Goal: Task Accomplishment & Management: Manage account settings

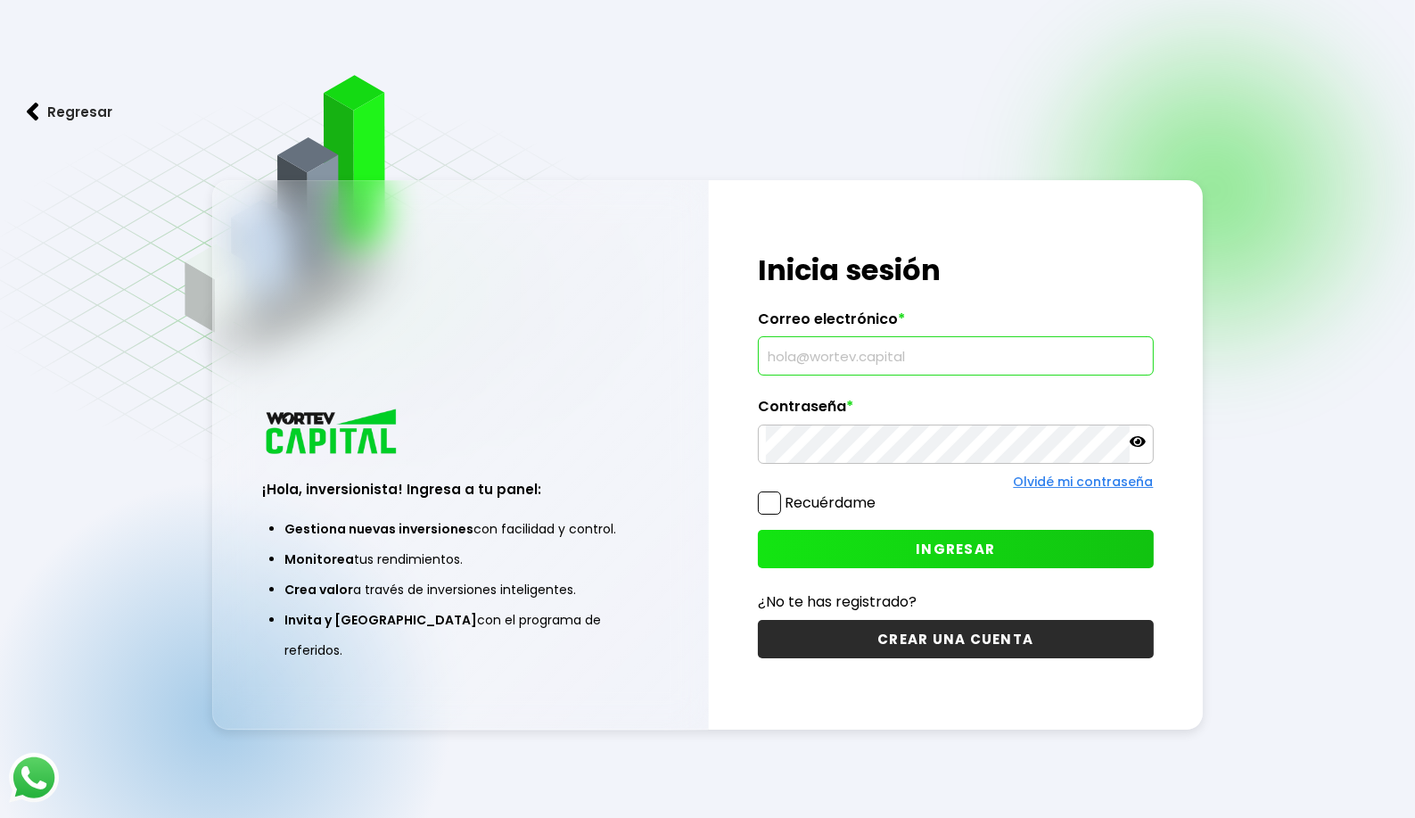
click at [832, 358] on input "text" at bounding box center [956, 355] width 380 height 37
type input "[EMAIL_ADDRESS][DOMAIN_NAME]"
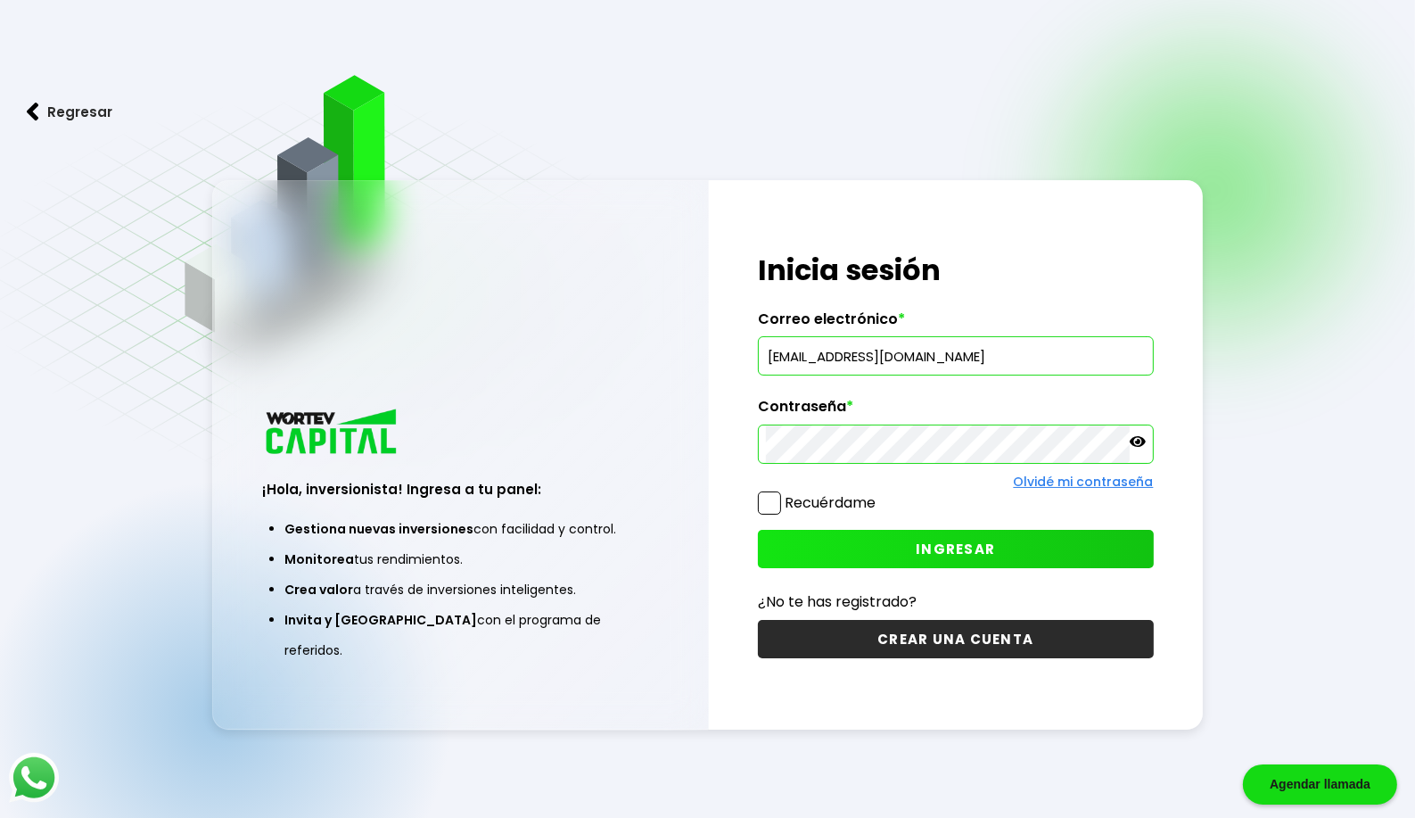
click at [959, 546] on span "INGRESAR" at bounding box center [955, 549] width 79 height 19
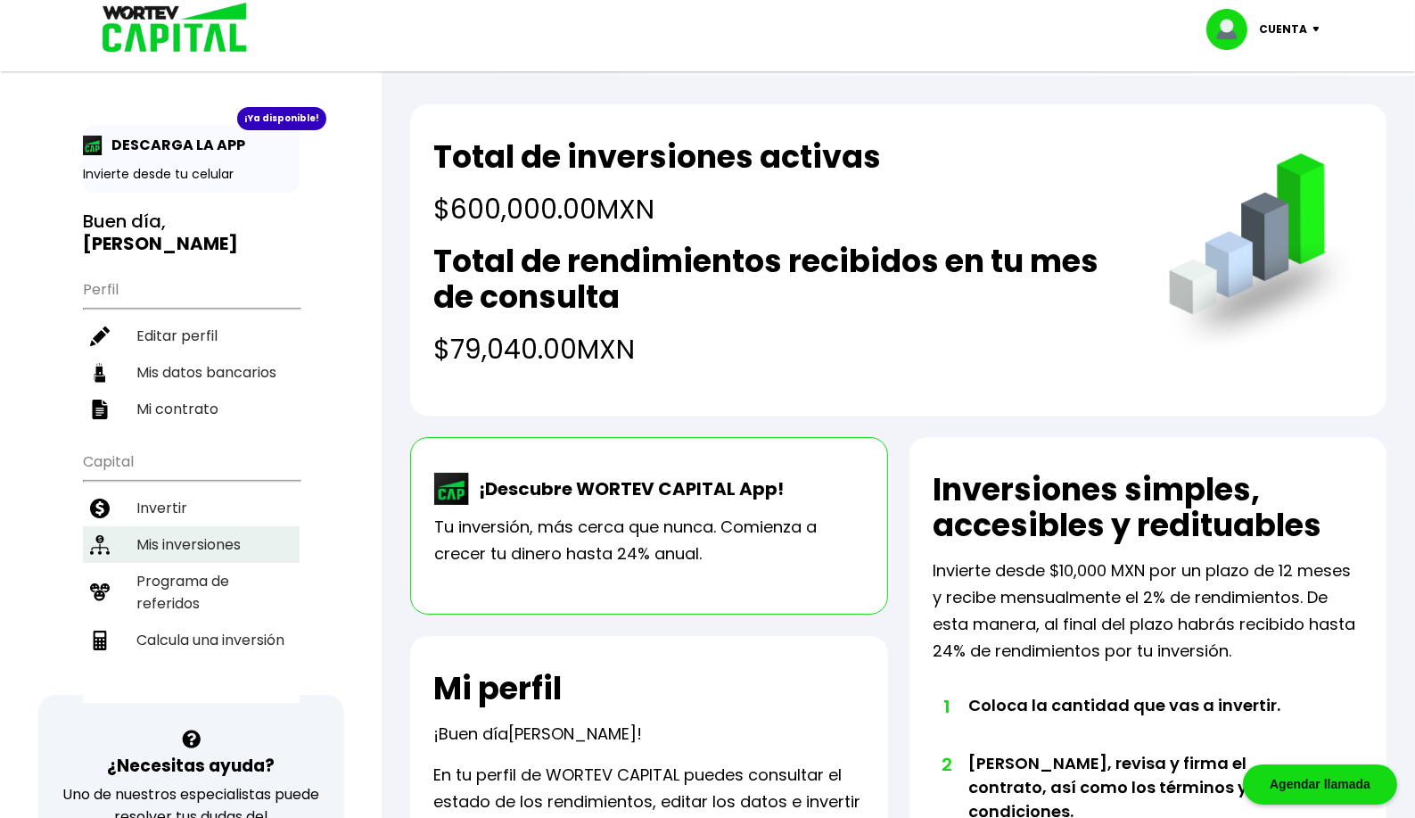
click at [180, 526] on li "Mis inversiones" at bounding box center [191, 544] width 217 height 37
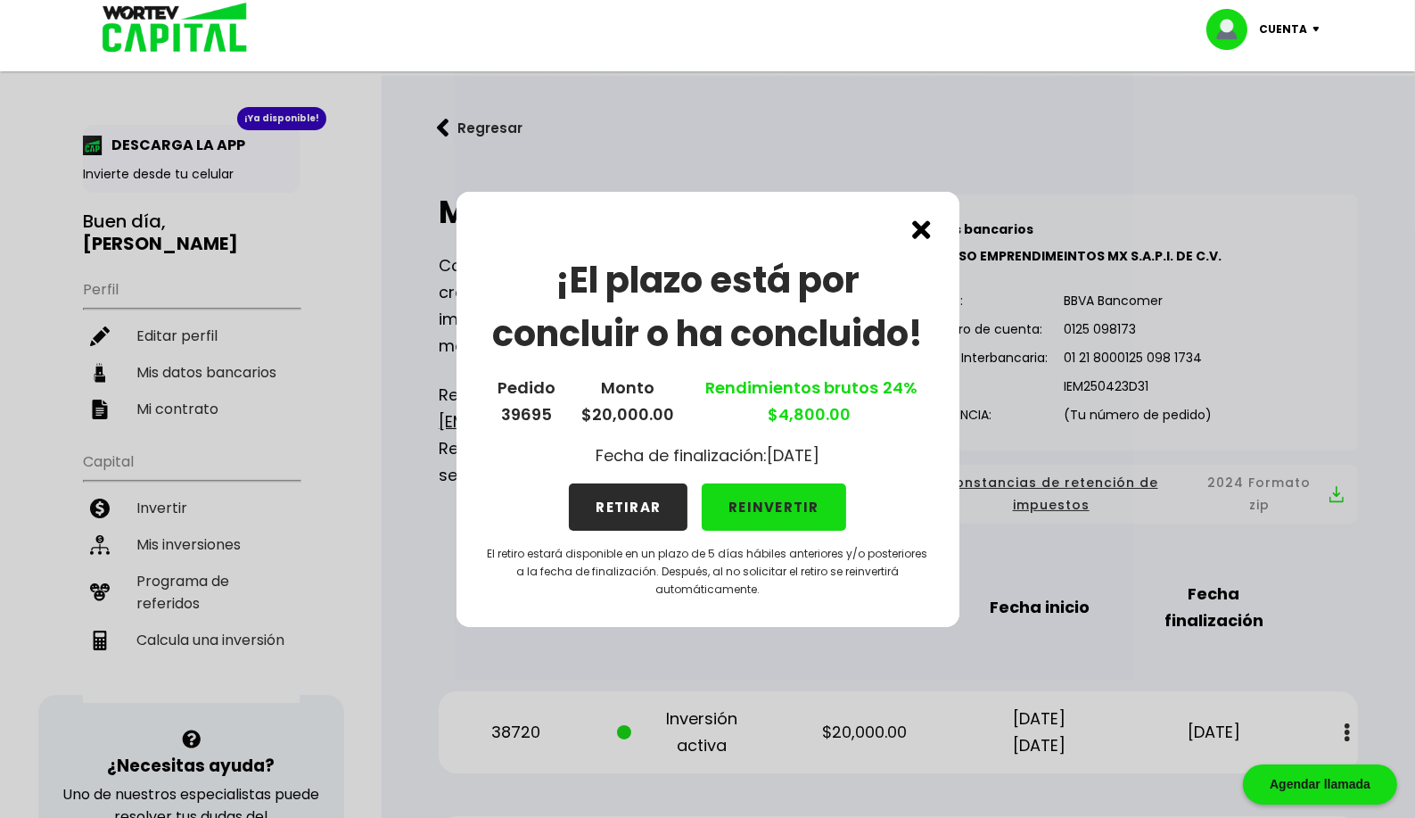
click at [775, 506] on button "REINVERTIR" at bounding box center [774, 506] width 144 height 47
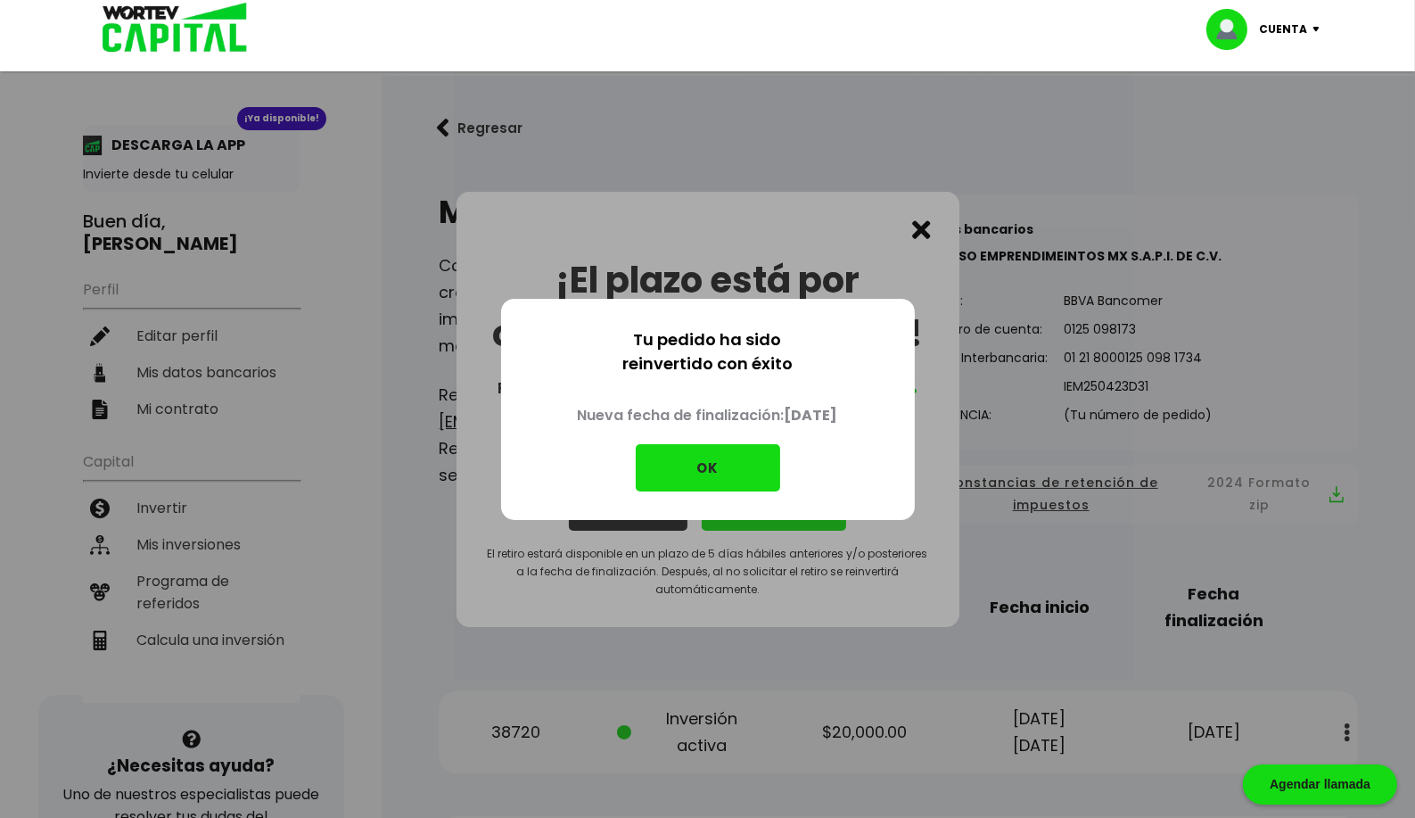
click at [744, 464] on button "OK" at bounding box center [708, 467] width 144 height 47
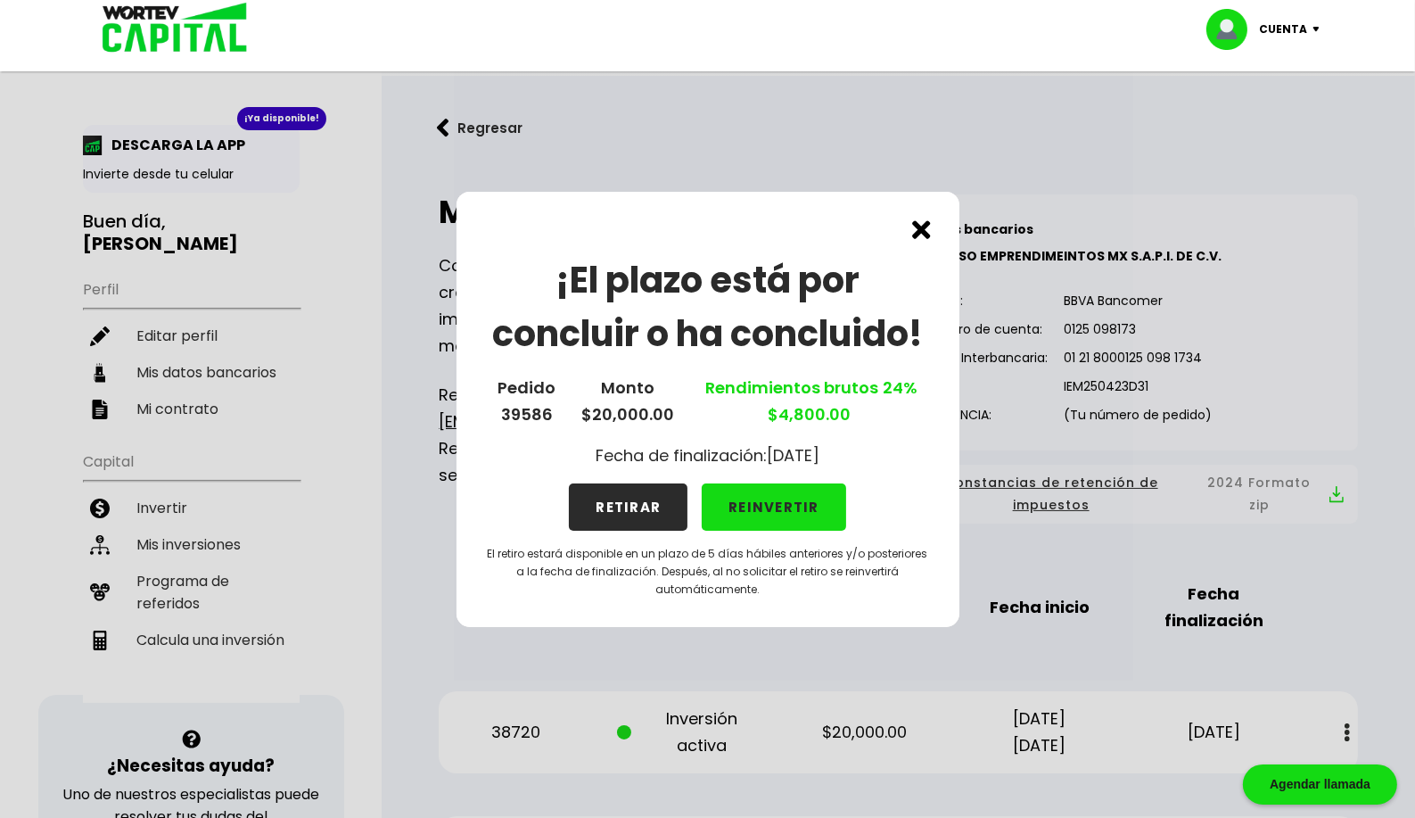
click at [767, 506] on button "REINVERTIR" at bounding box center [774, 506] width 144 height 47
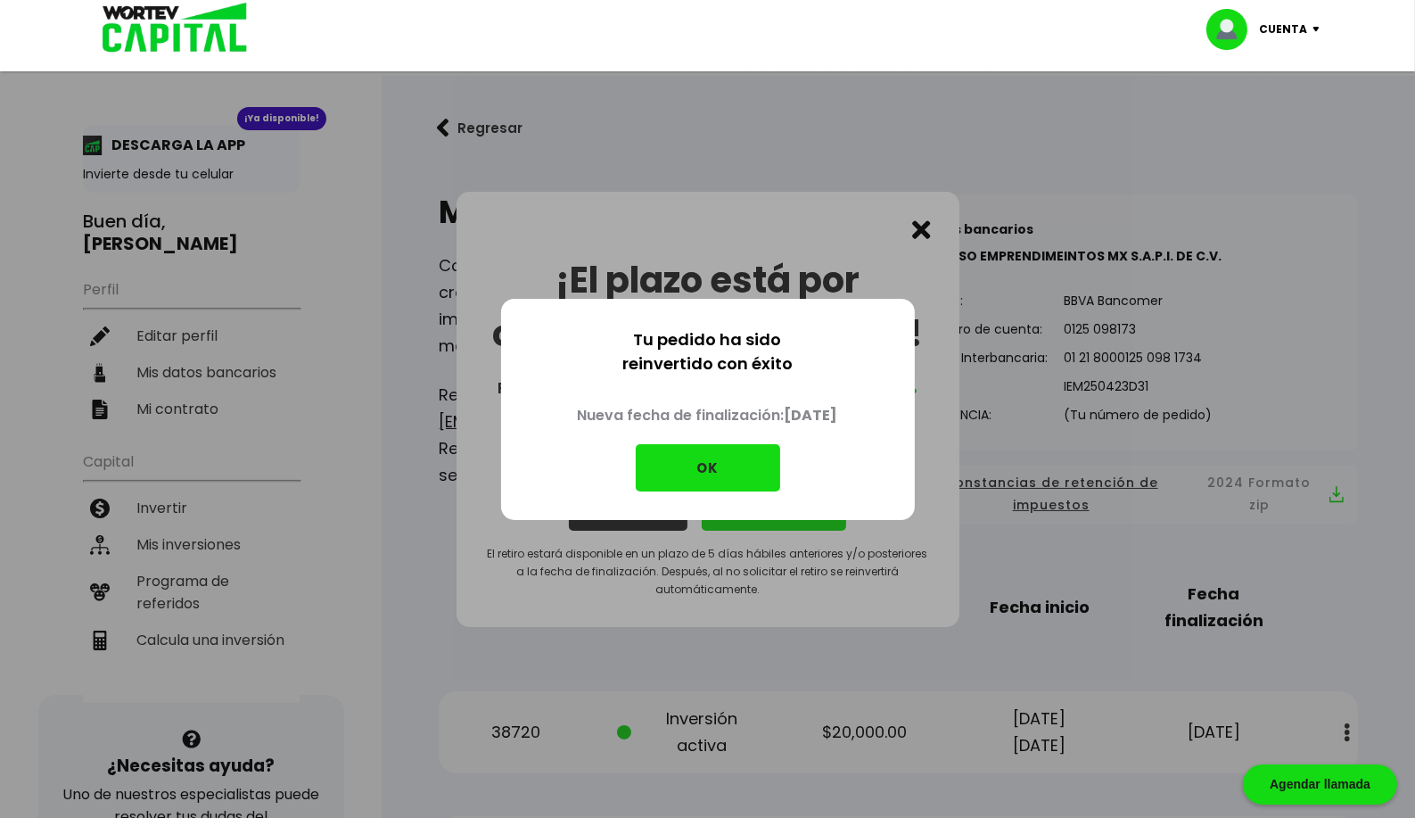
click at [737, 469] on button "OK" at bounding box center [708, 467] width 144 height 47
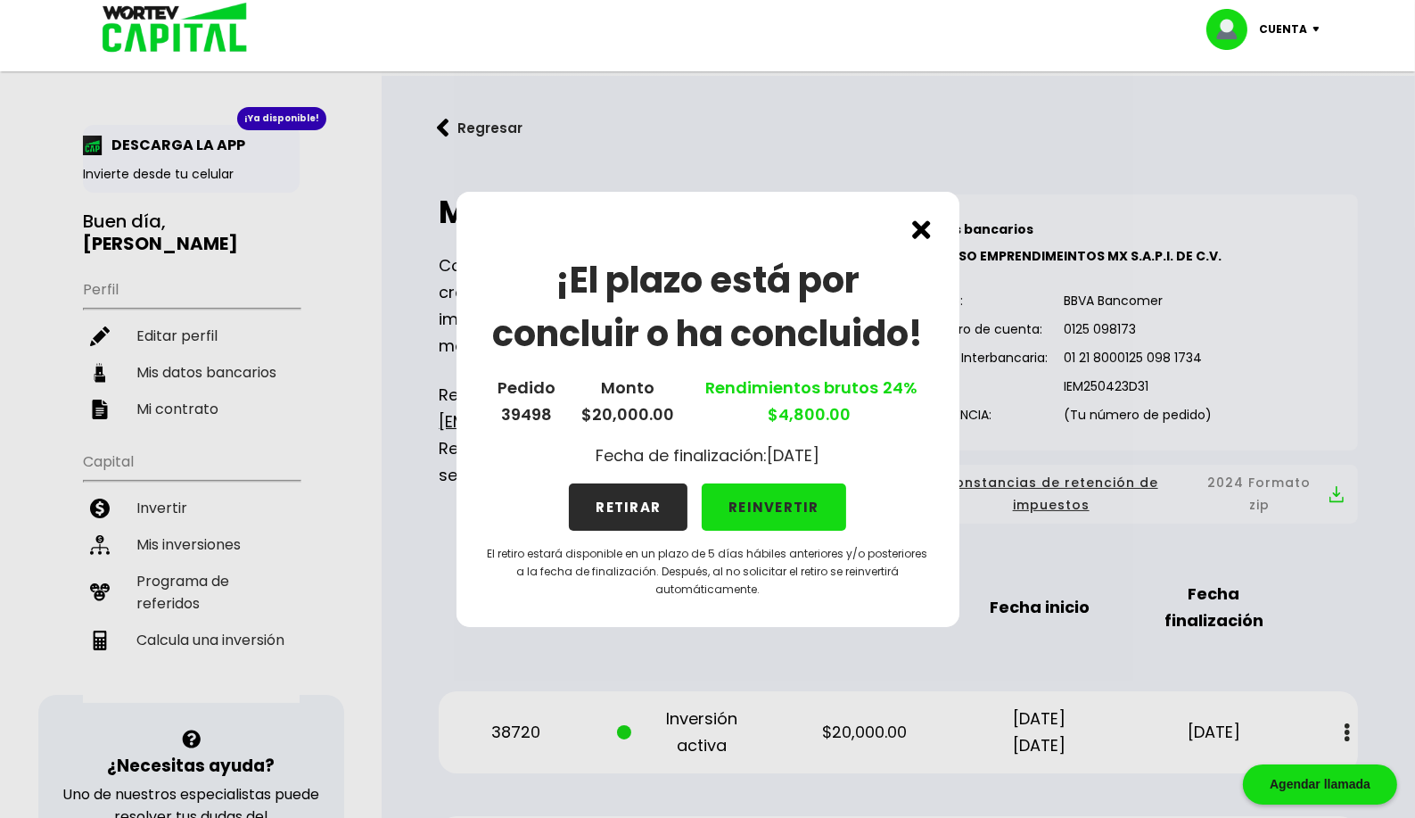
click at [762, 505] on button "REINVERTIR" at bounding box center [774, 506] width 144 height 47
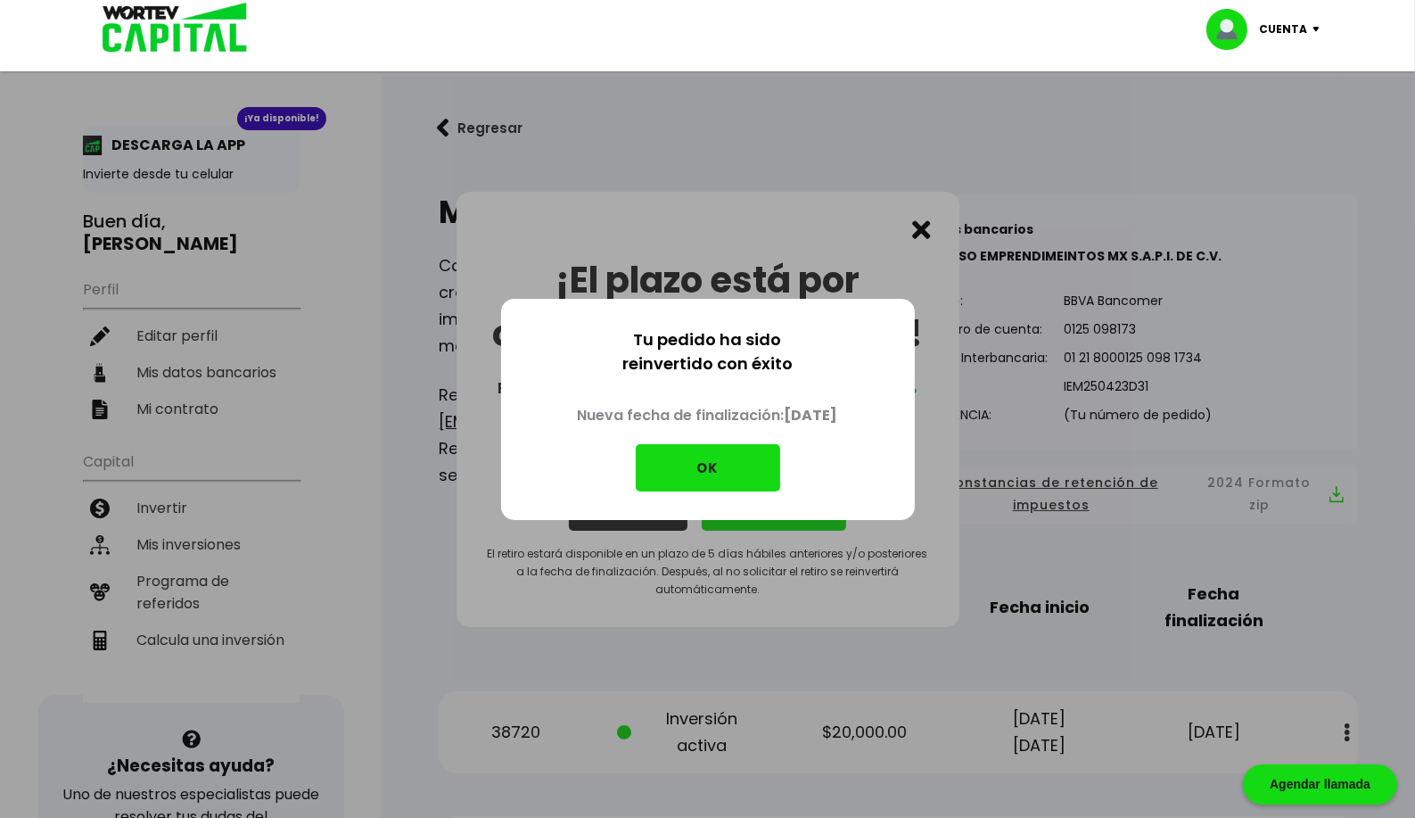
click at [744, 477] on button "OK" at bounding box center [708, 467] width 144 height 47
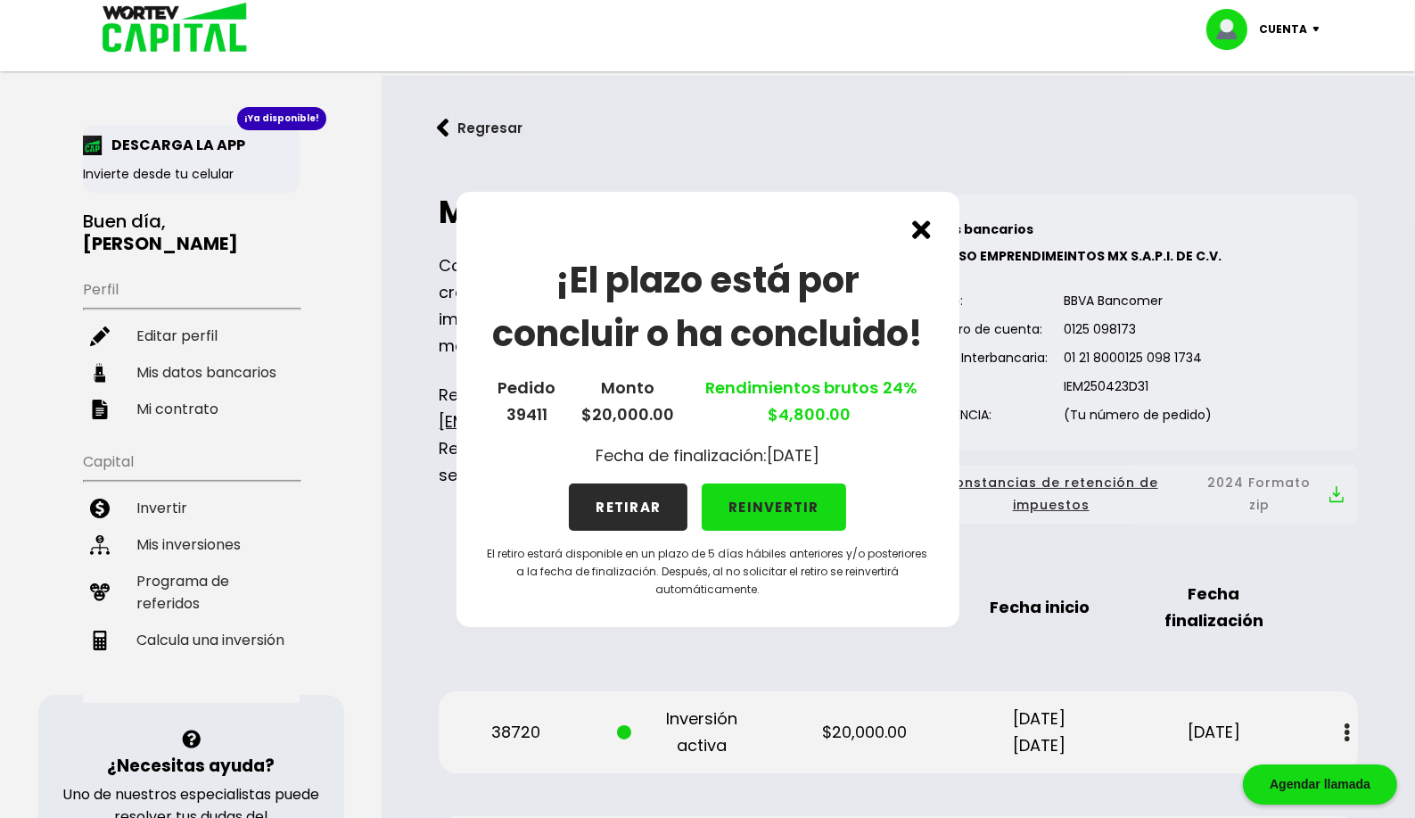
click at [756, 503] on button "REINVERTIR" at bounding box center [774, 506] width 144 height 47
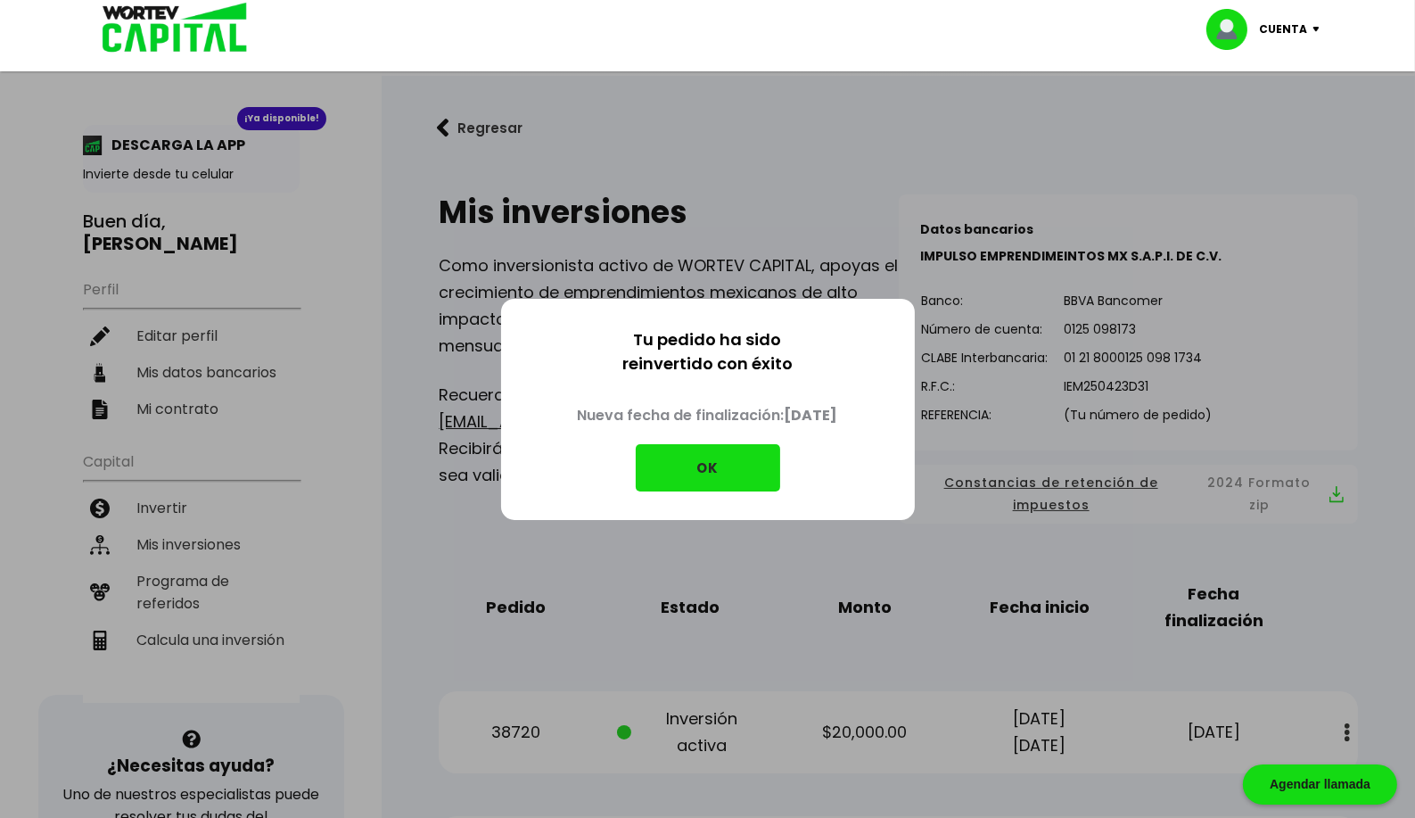
click at [740, 474] on button "OK" at bounding box center [708, 467] width 144 height 47
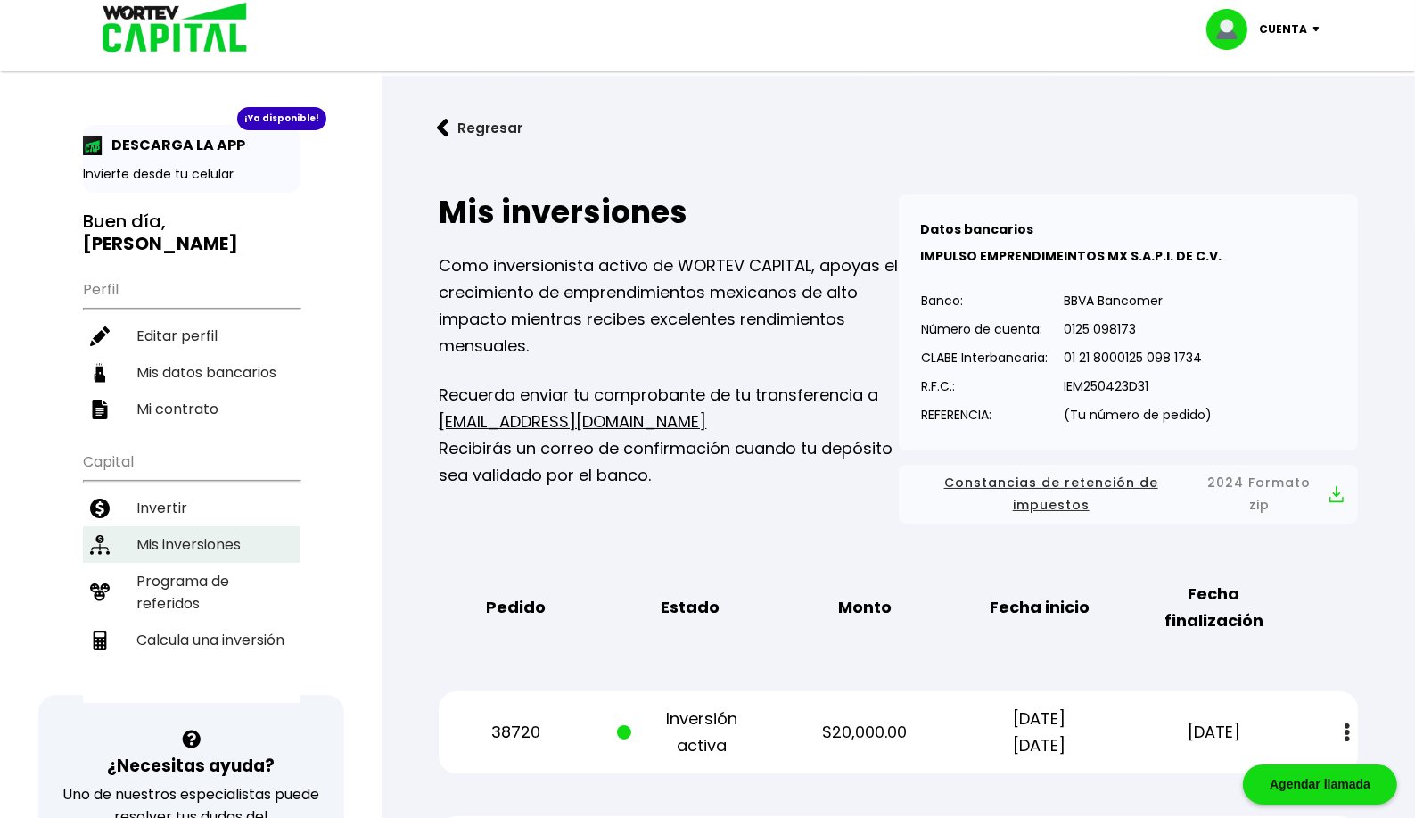
click at [190, 527] on li "Mis inversiones" at bounding box center [191, 544] width 217 height 37
click at [202, 526] on li "Mis inversiones" at bounding box center [191, 544] width 217 height 37
click at [161, 526] on li "Mis inversiones" at bounding box center [191, 544] width 217 height 37
click at [158, 491] on li "Invertir" at bounding box center [191, 508] width 217 height 37
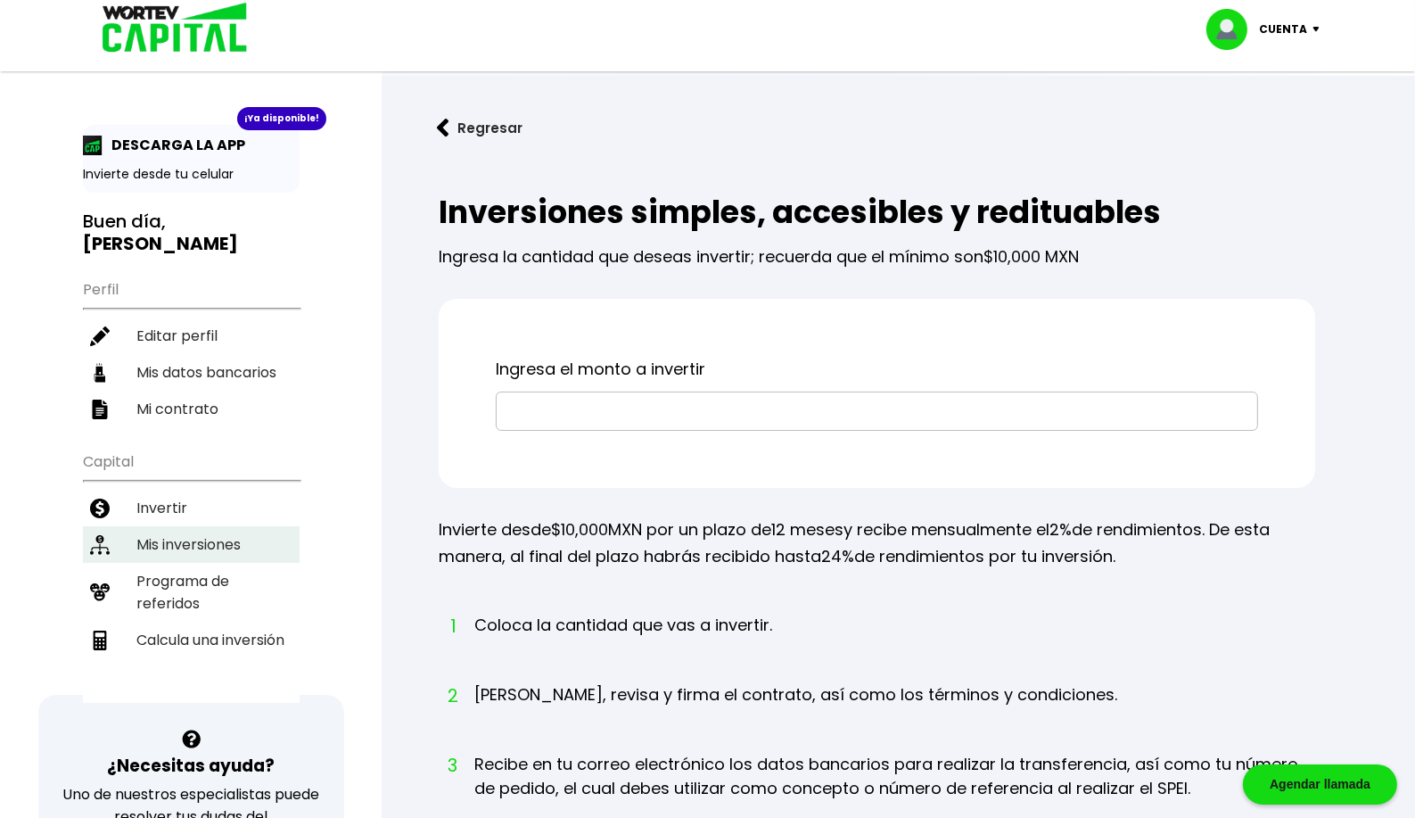
click at [158, 526] on li "Mis inversiones" at bounding box center [191, 544] width 217 height 37
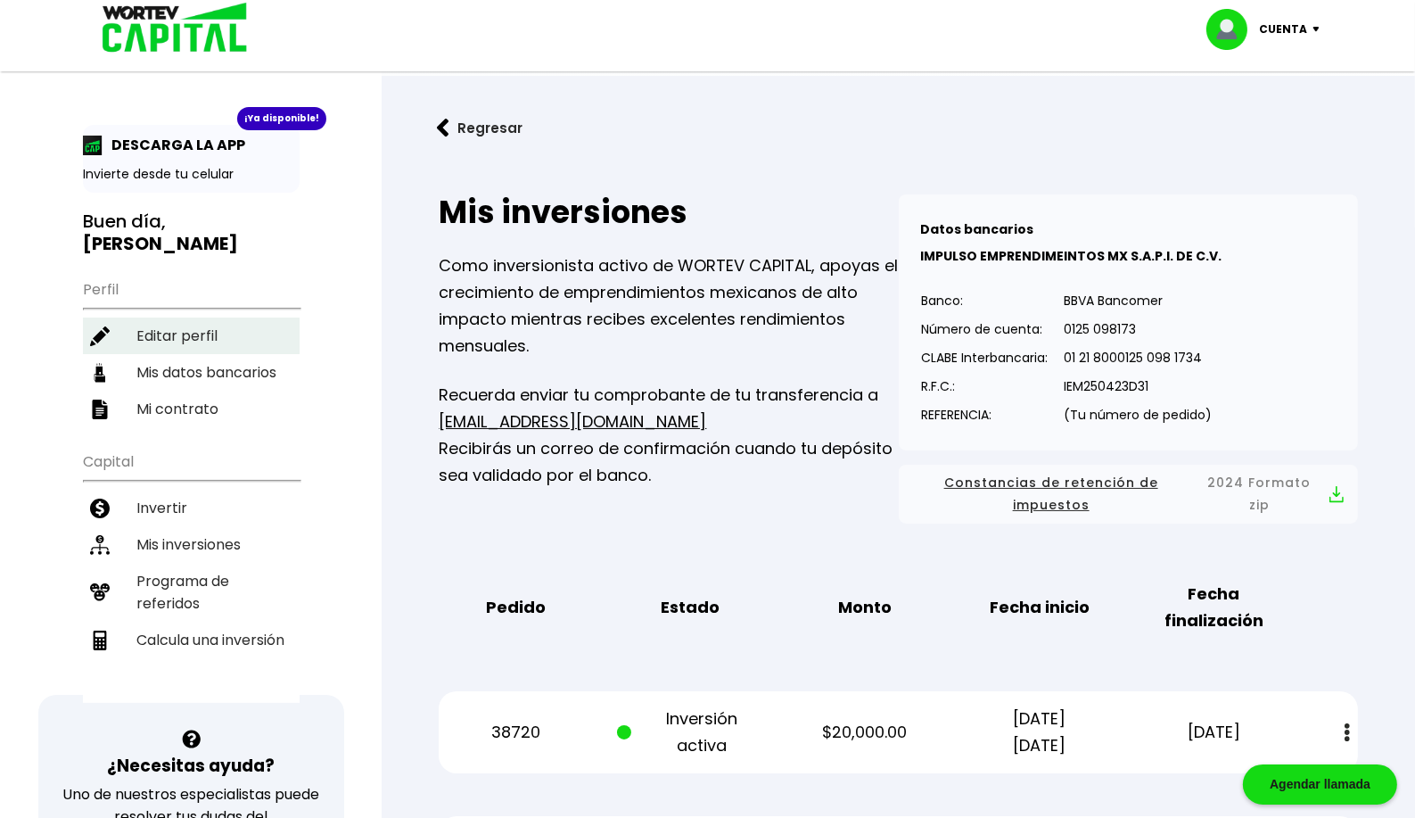
click at [172, 317] on li "Editar perfil" at bounding box center [191, 335] width 217 height 37
select select "Hombre"
select select "Posgrado"
select select "TL"
select select "BBVA Bancomer"
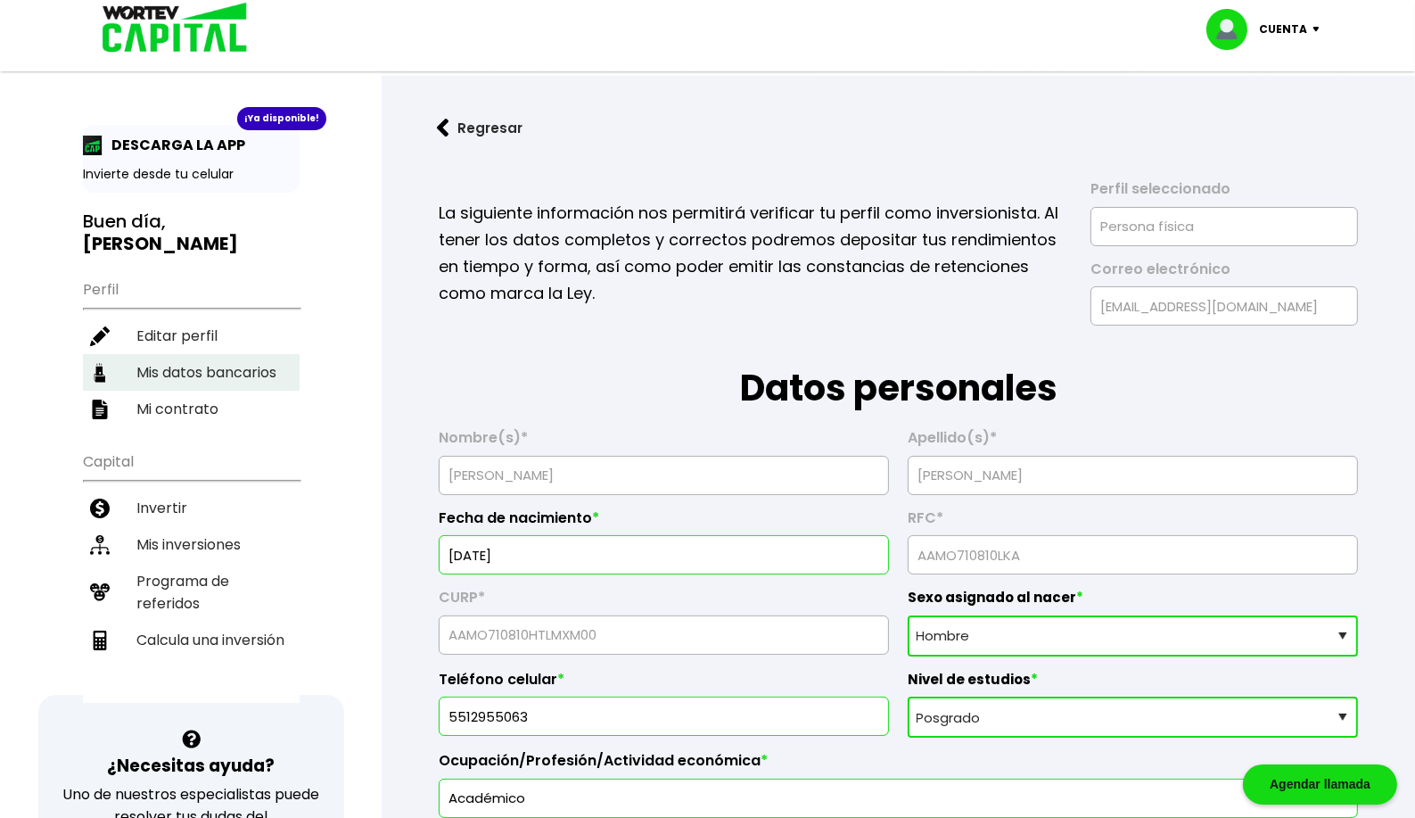
click at [185, 354] on li "Mis datos bancarios" at bounding box center [191, 372] width 217 height 37
select select "BBVA Bancomer"
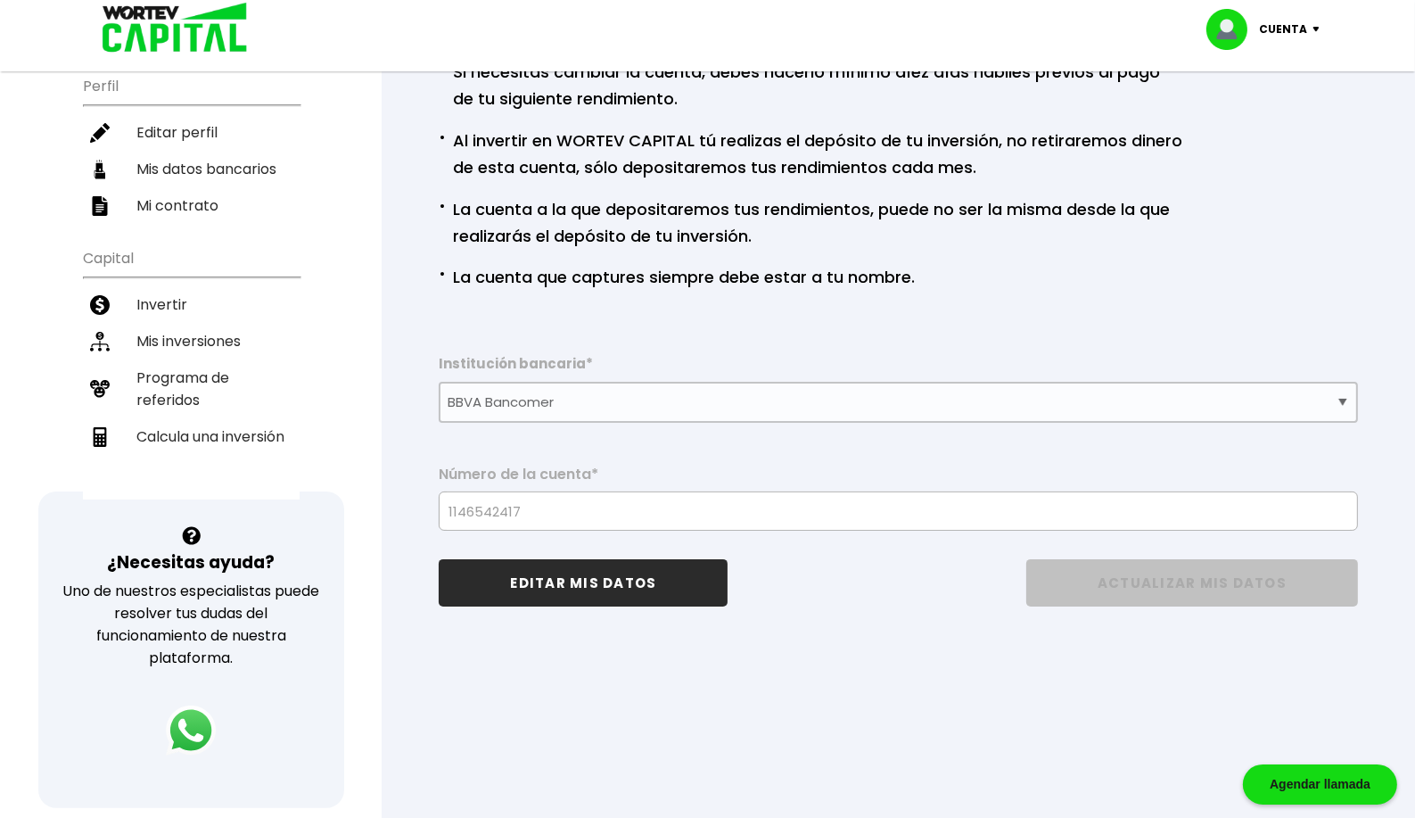
scroll to position [237, 0]
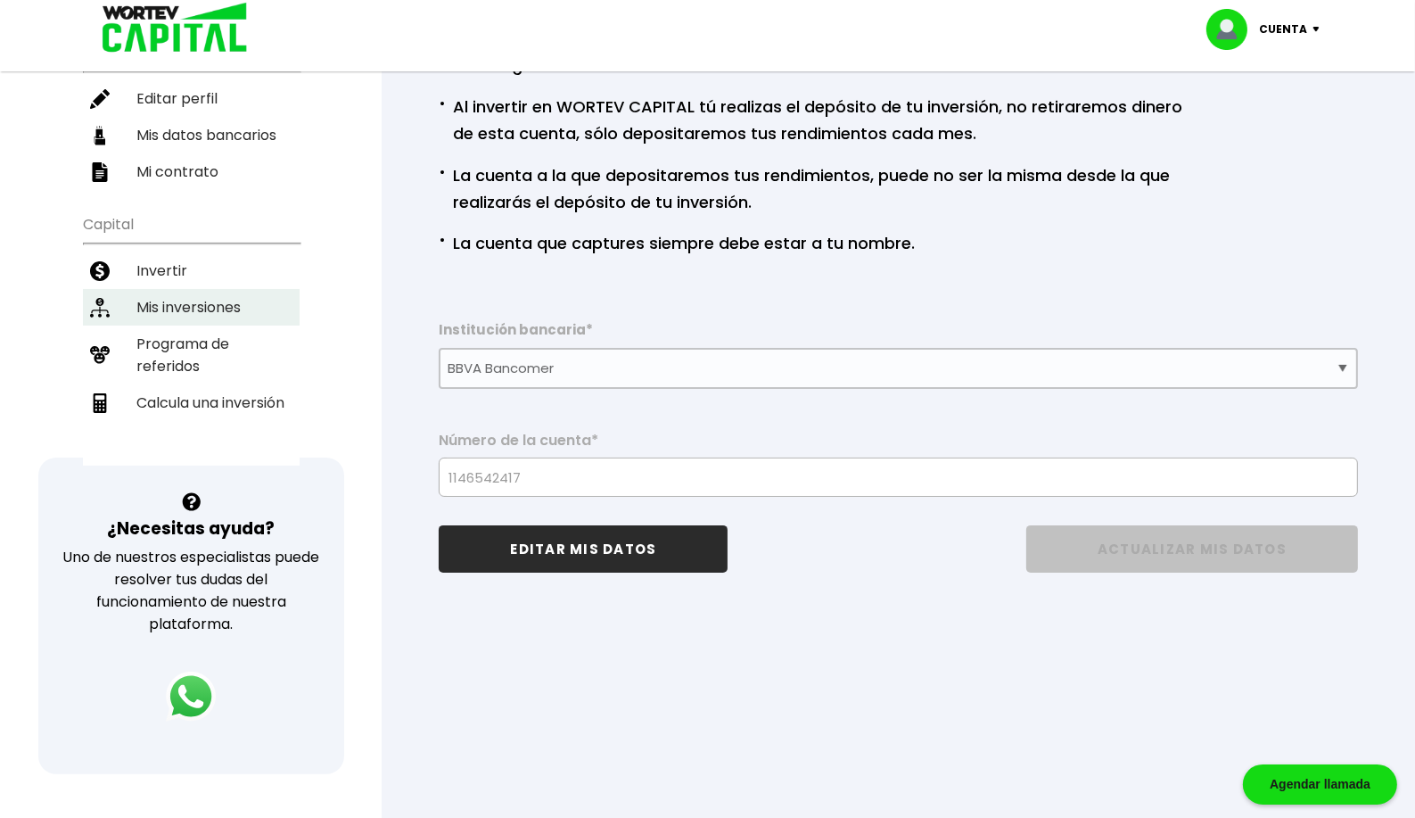
click at [171, 289] on li "Mis inversiones" at bounding box center [191, 307] width 217 height 37
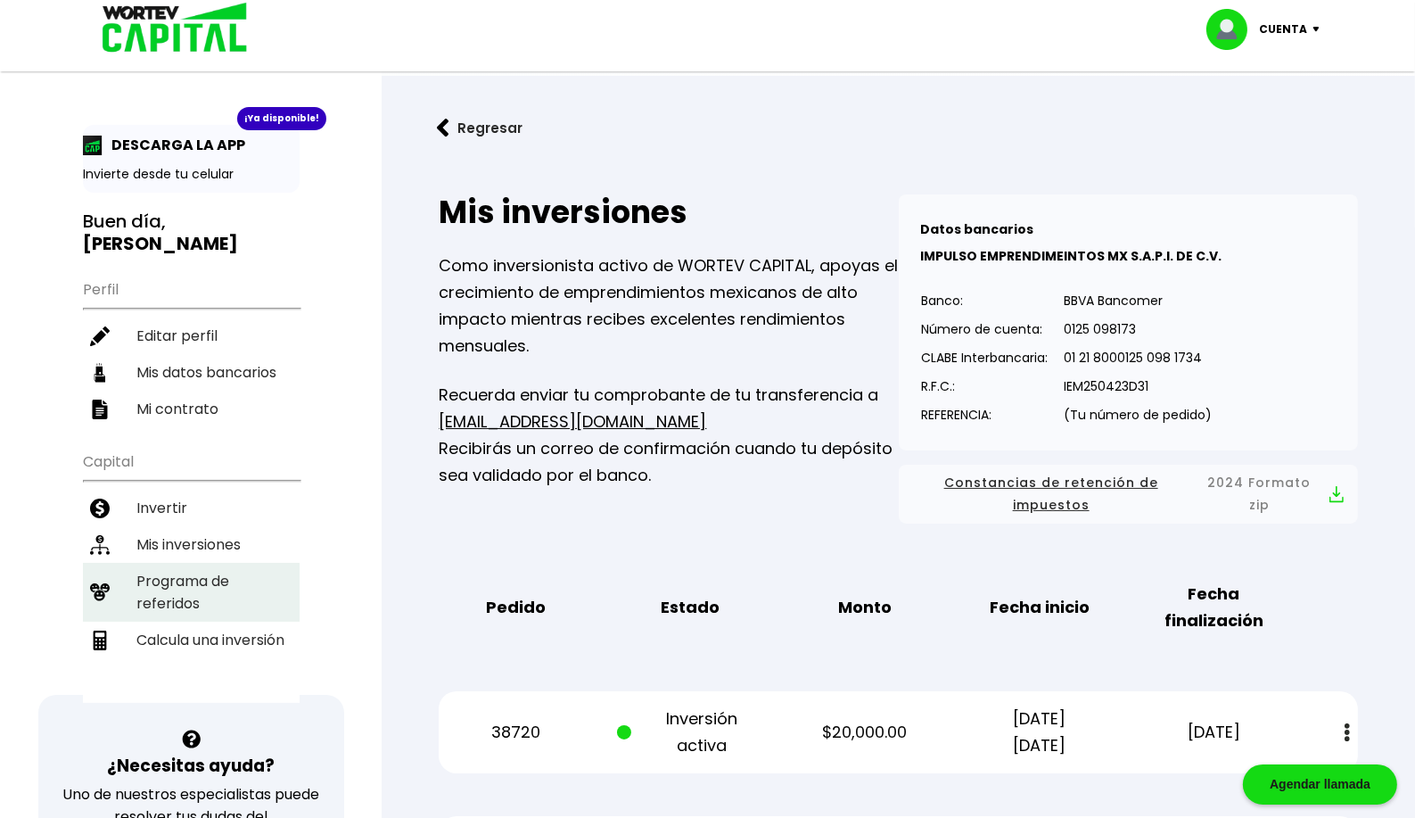
click at [173, 563] on li "Programa de referidos" at bounding box center [191, 592] width 217 height 59
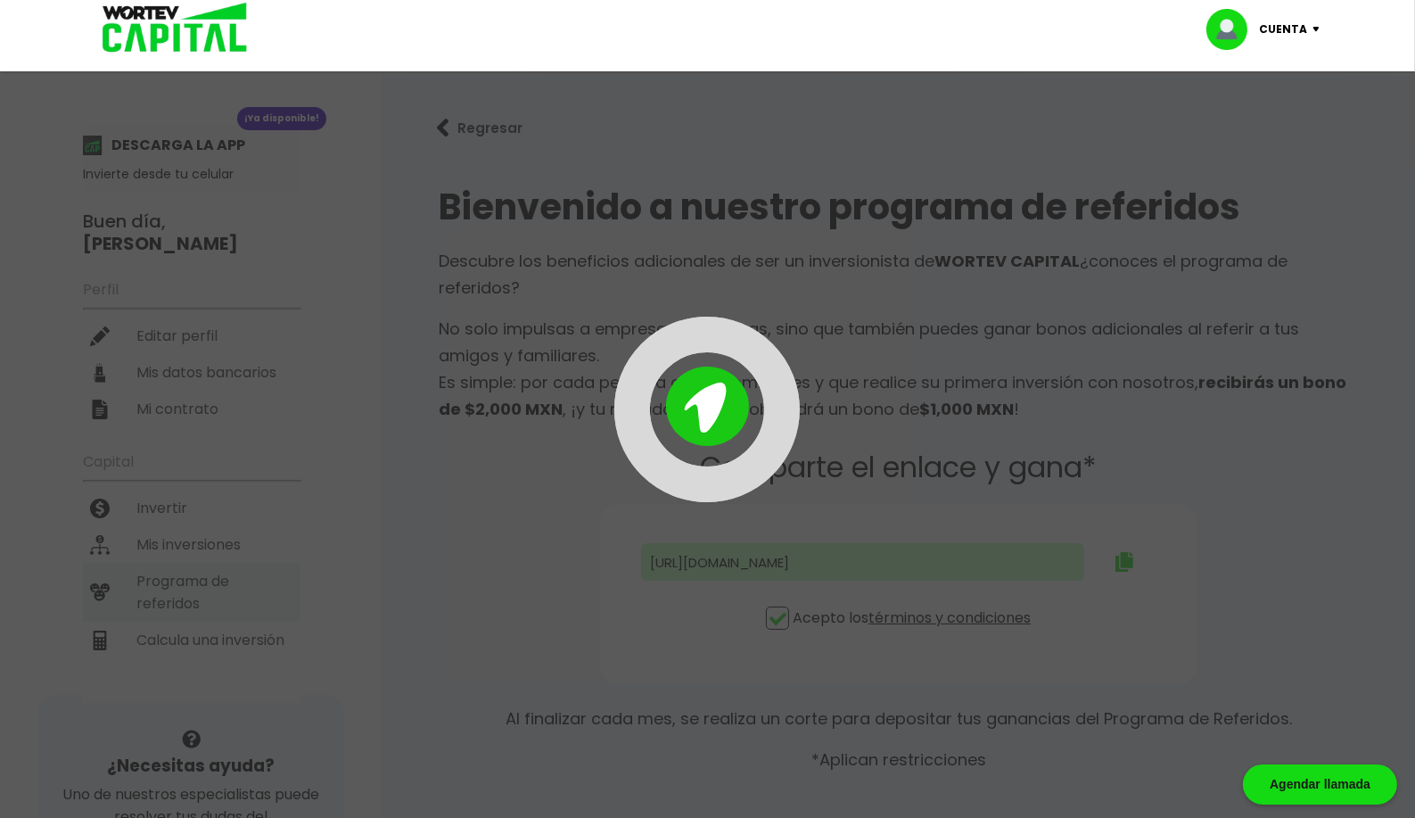
type input "[URL][DOMAIN_NAME]"
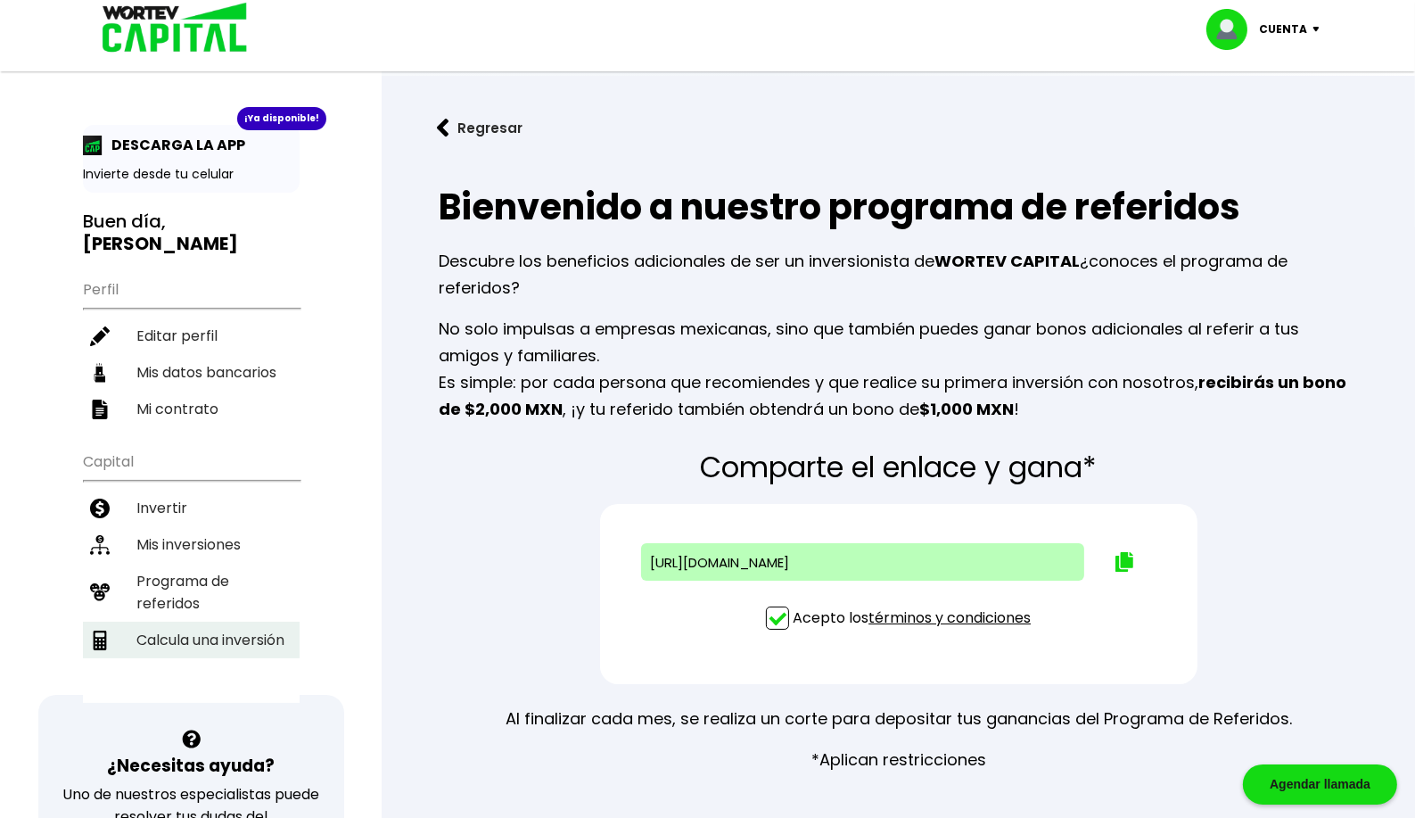
click at [183, 622] on li "Calcula una inversión" at bounding box center [191, 640] width 217 height 37
select select "1"
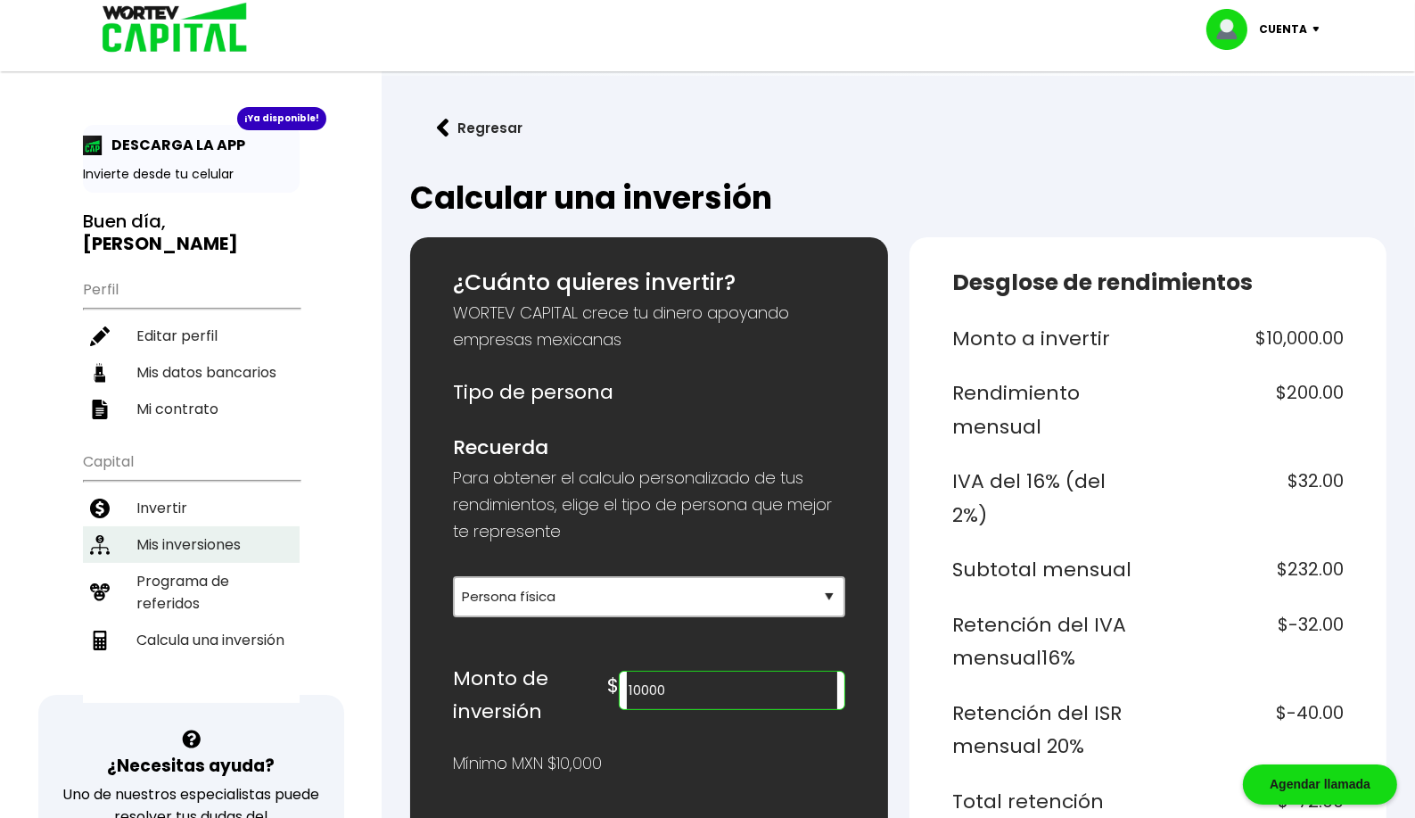
click at [177, 526] on li "Mis inversiones" at bounding box center [191, 544] width 217 height 37
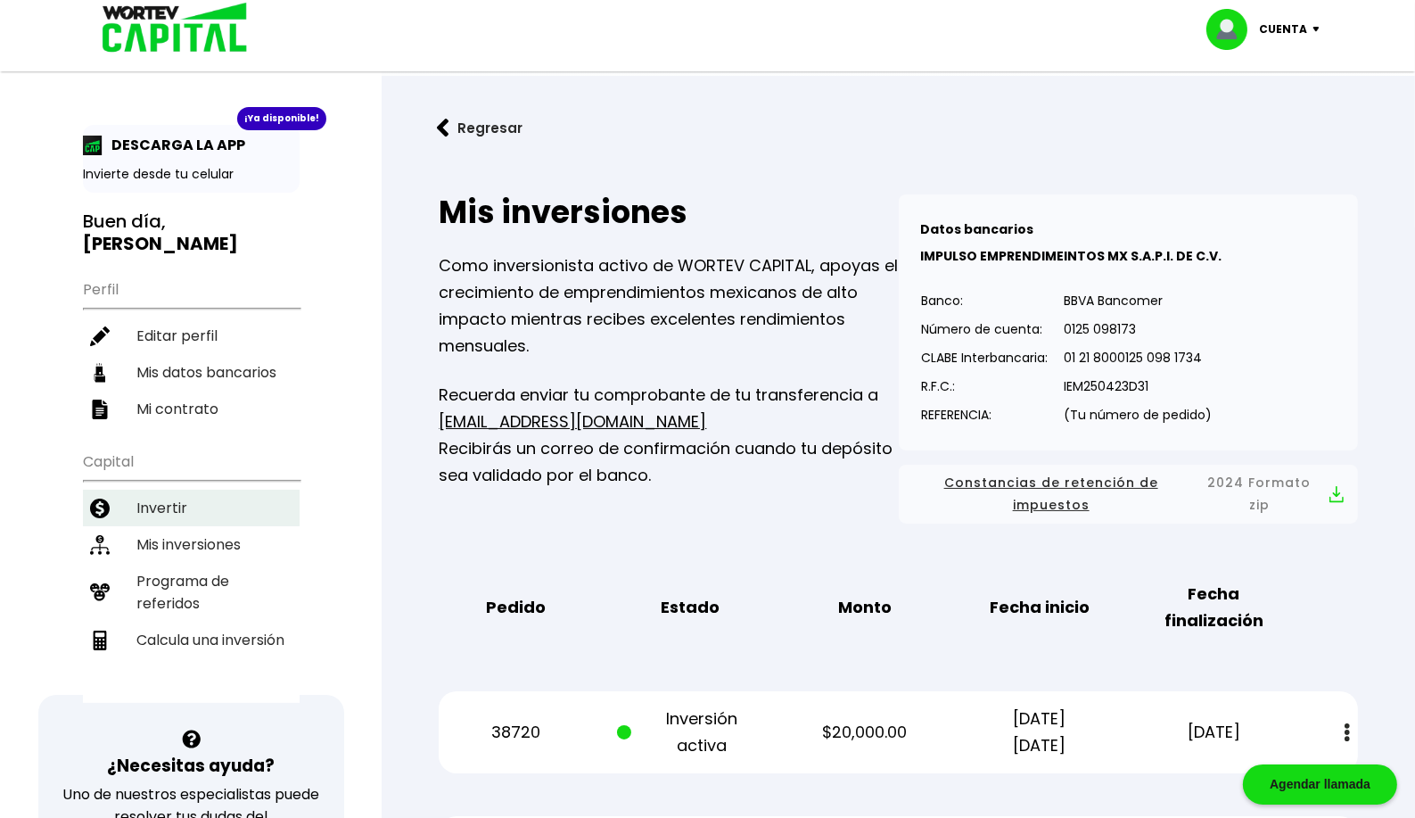
click at [170, 490] on li "Invertir" at bounding box center [191, 508] width 217 height 37
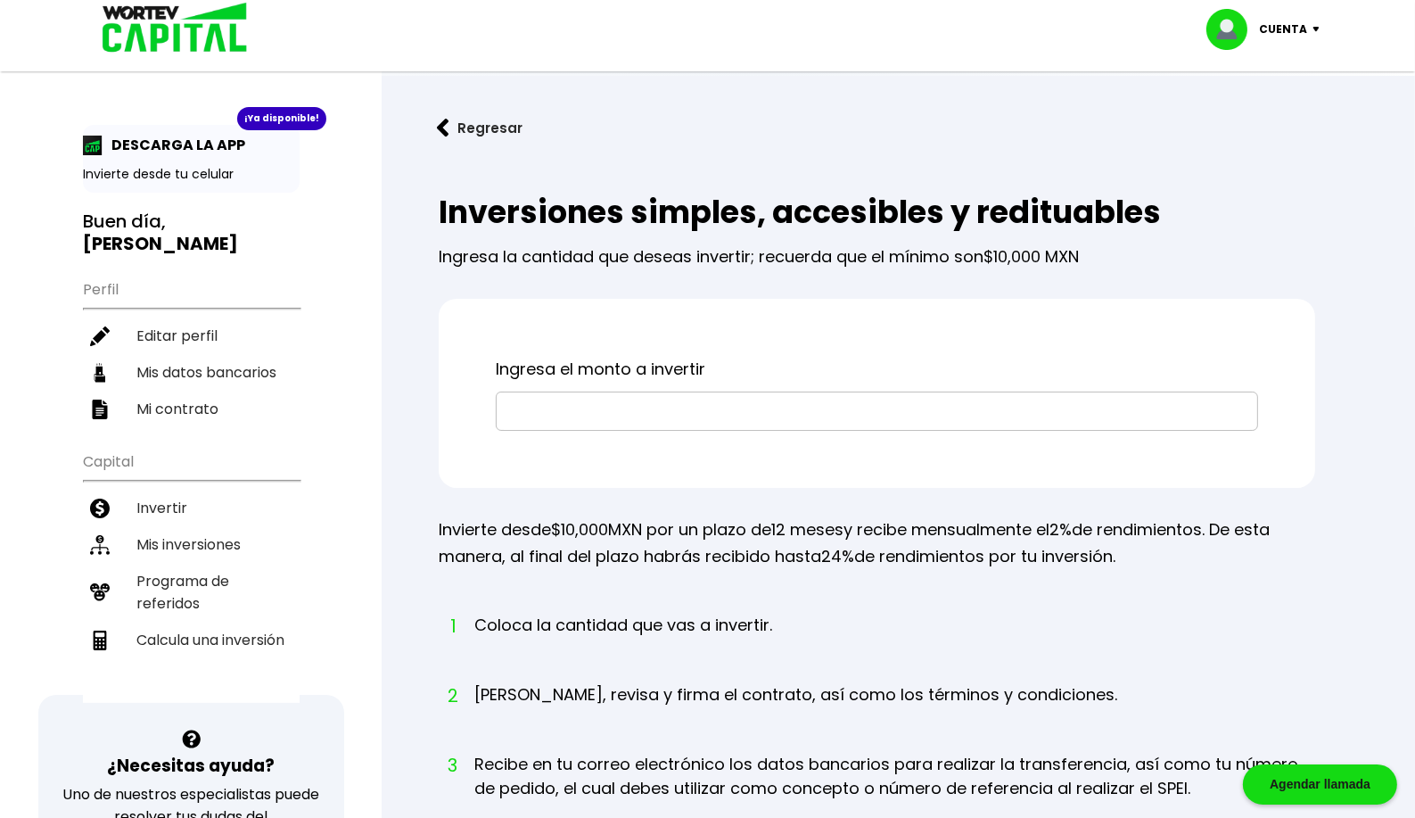
click at [1289, 28] on p "Cuenta" at bounding box center [1284, 29] width 48 height 27
click at [1296, 184] on div "Inversiones simples, accesibles y redituables Ingresa la cantidad que deseas in…" at bounding box center [898, 645] width 976 height 959
click at [1253, 125] on li "Cerrar sesión" at bounding box center [1265, 119] width 143 height 37
